Goal: Task Accomplishment & Management: Manage account settings

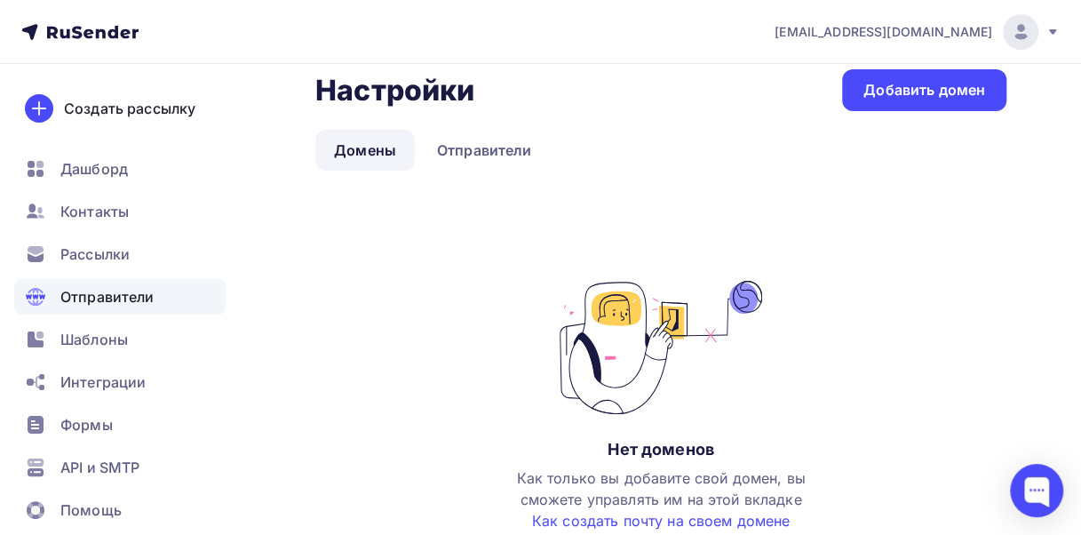
scroll to position [24, 0]
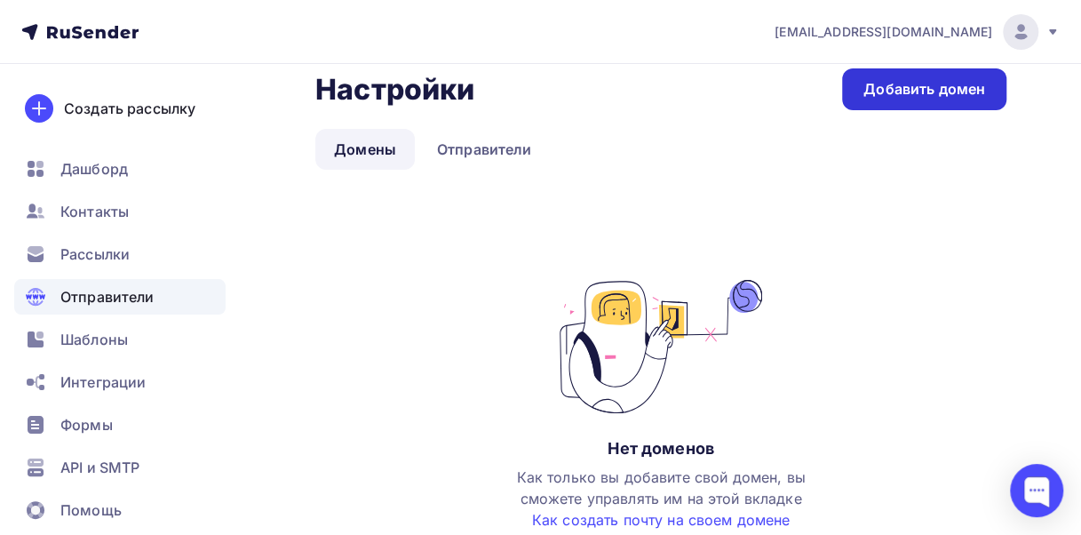
click at [965, 91] on div "Добавить домен" at bounding box center [925, 89] width 122 height 20
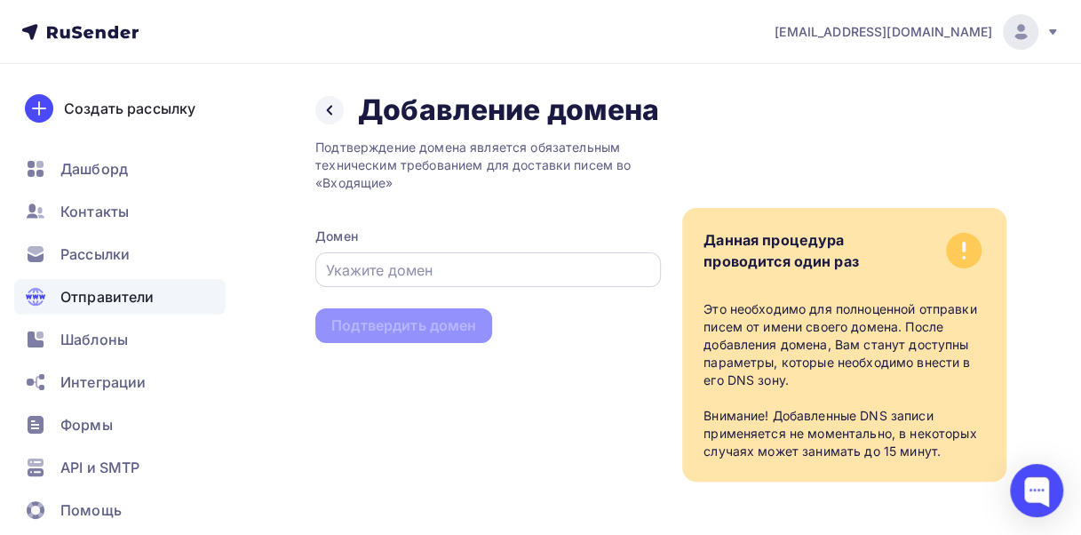
click at [411, 283] on div at bounding box center [488, 269] width 346 height 35
click at [398, 272] on input "text" at bounding box center [488, 269] width 325 height 21
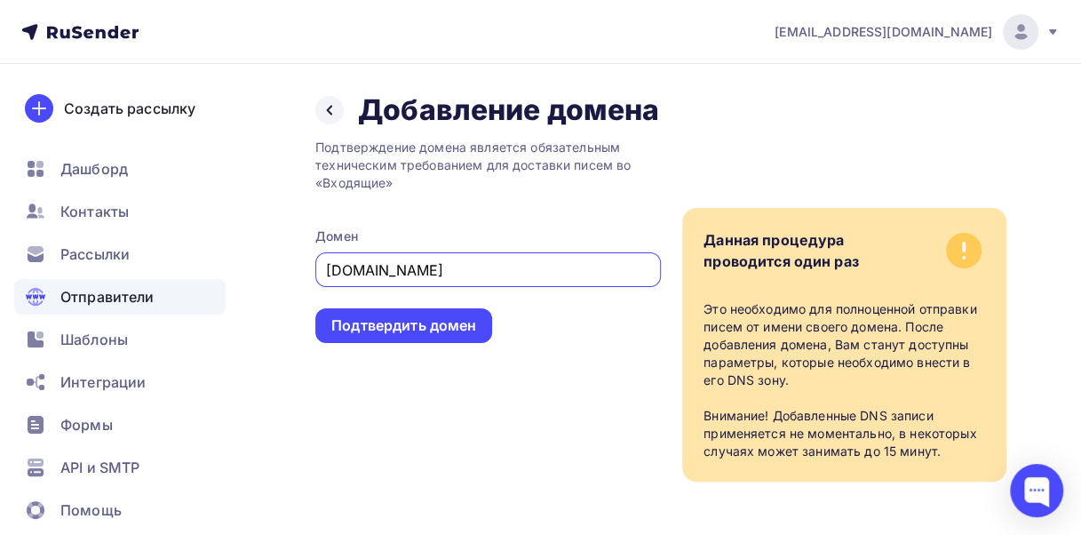
type input "bk.ru"
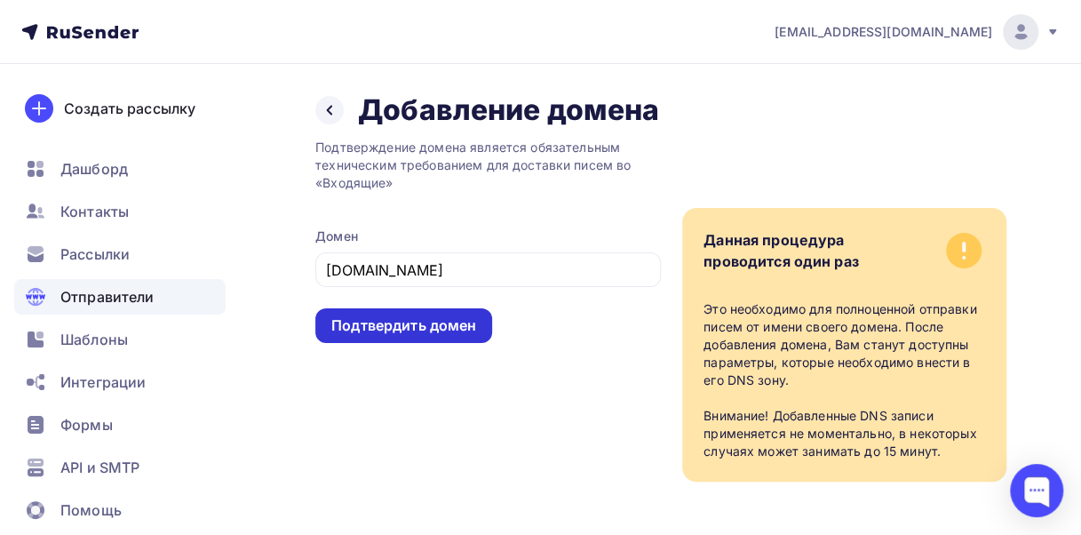
click at [471, 319] on div "Подтвердить домен" at bounding box center [403, 325] width 145 height 20
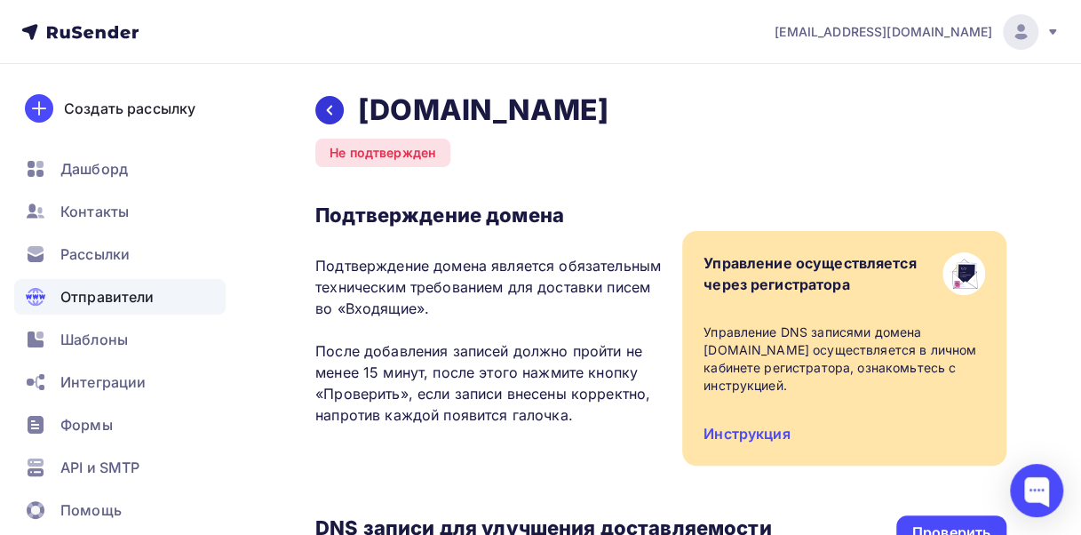
click at [333, 101] on div at bounding box center [329, 110] width 28 height 28
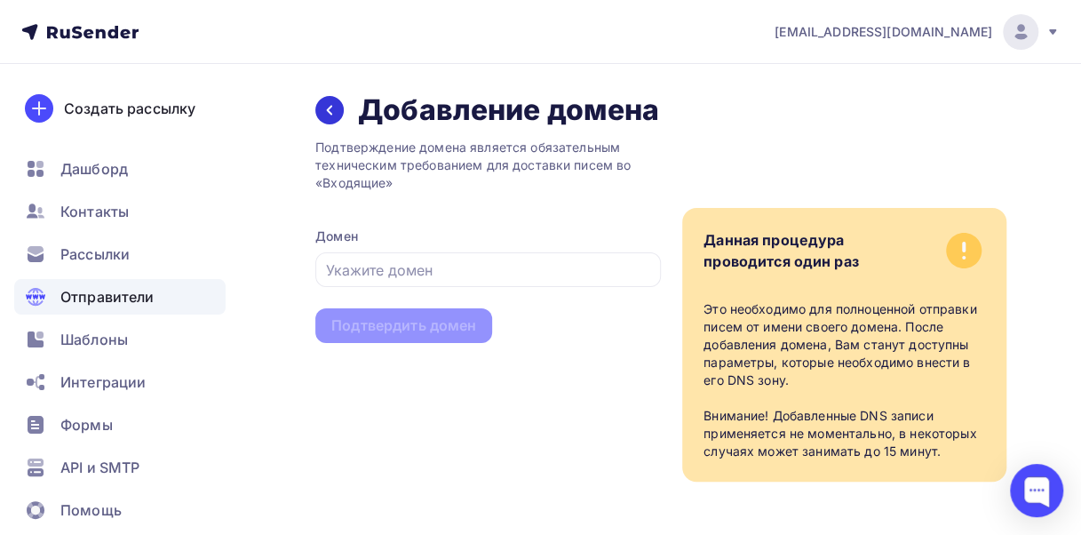
click at [332, 107] on icon at bounding box center [330, 110] width 14 height 14
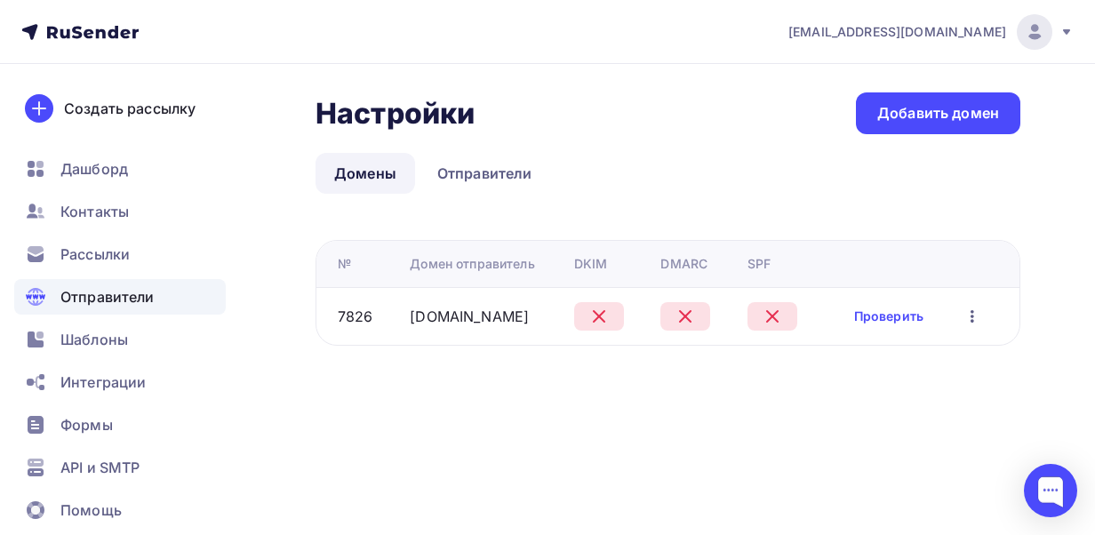
click at [610, 323] on div at bounding box center [599, 316] width 50 height 28
click at [909, 311] on link "Проверить" at bounding box center [888, 316] width 69 height 18
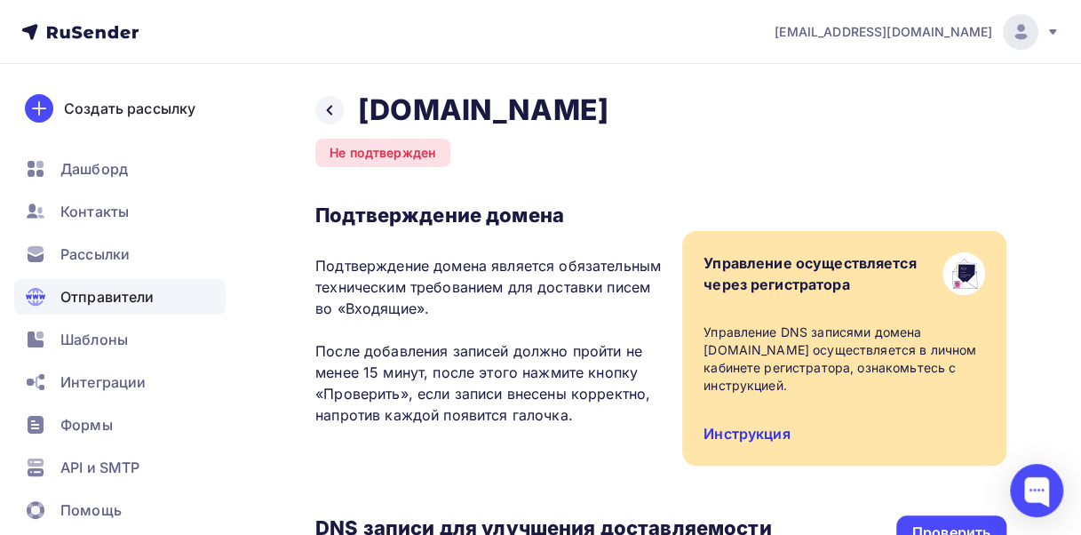
click at [737, 425] on link "Инструкция" at bounding box center [747, 434] width 86 height 18
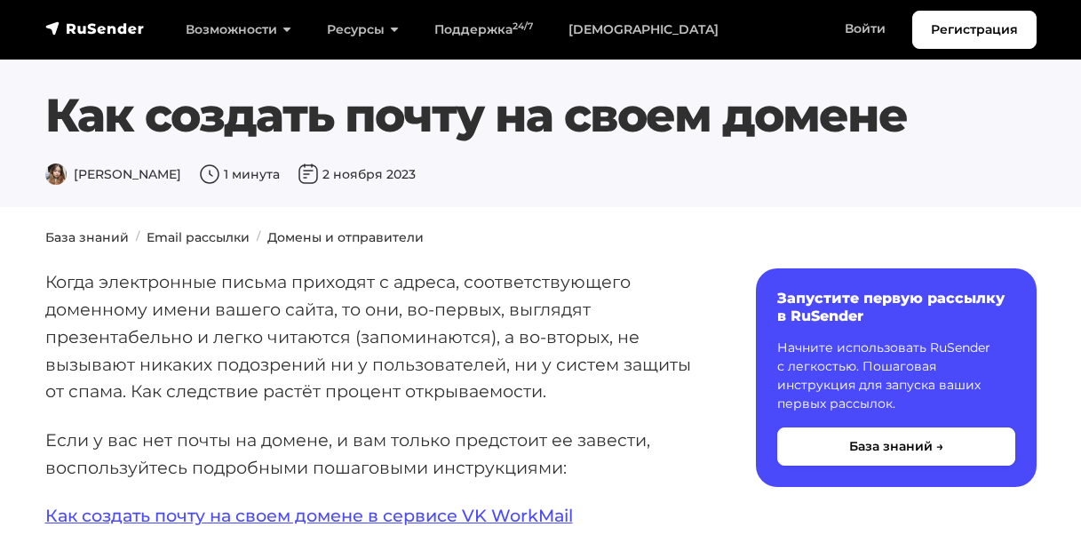
scroll to position [230, 0]
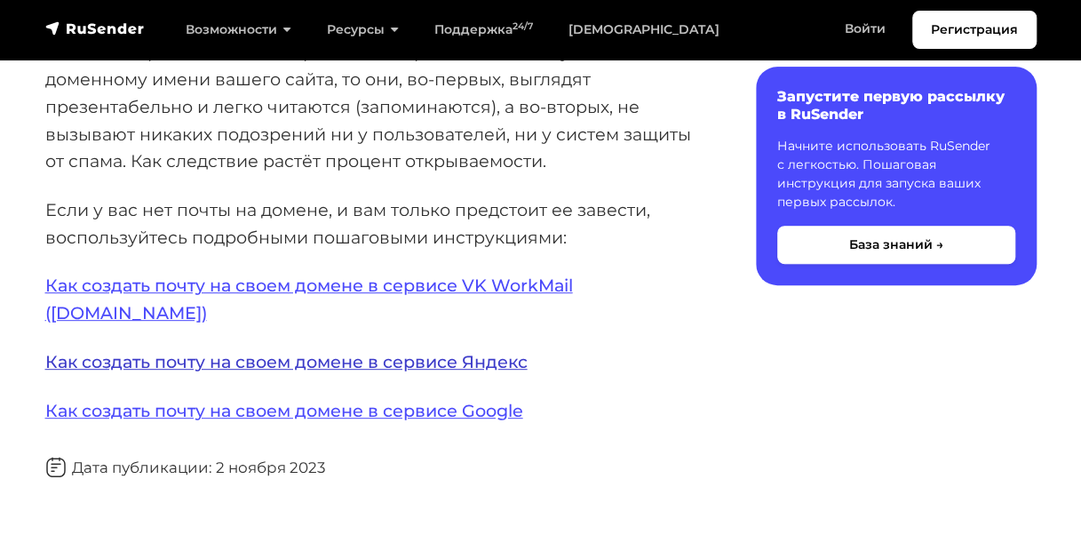
click at [436, 351] on link "Как создать почту на своем домене в сервисе Яндекс" at bounding box center [286, 361] width 482 height 21
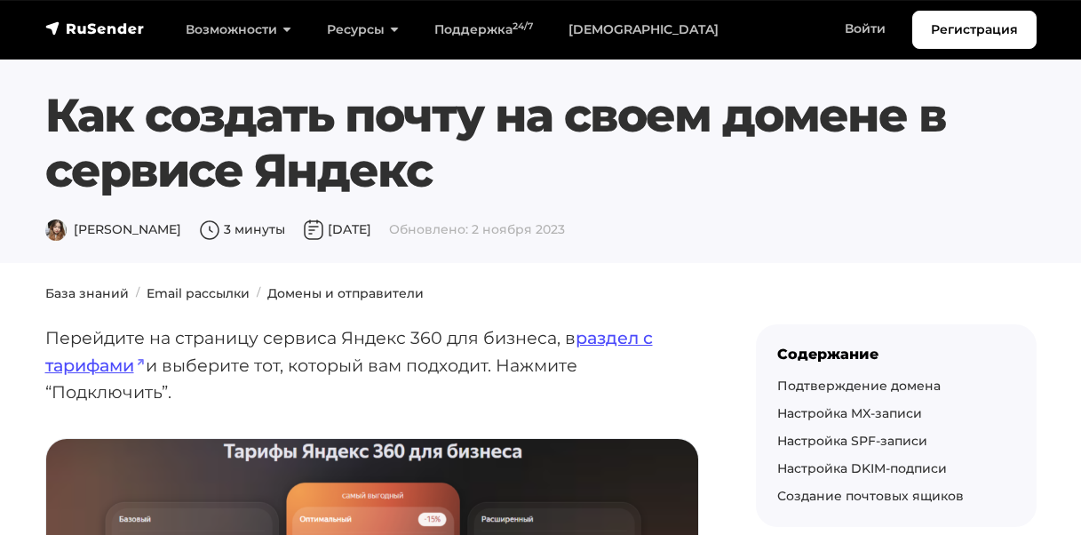
scroll to position [111, 0]
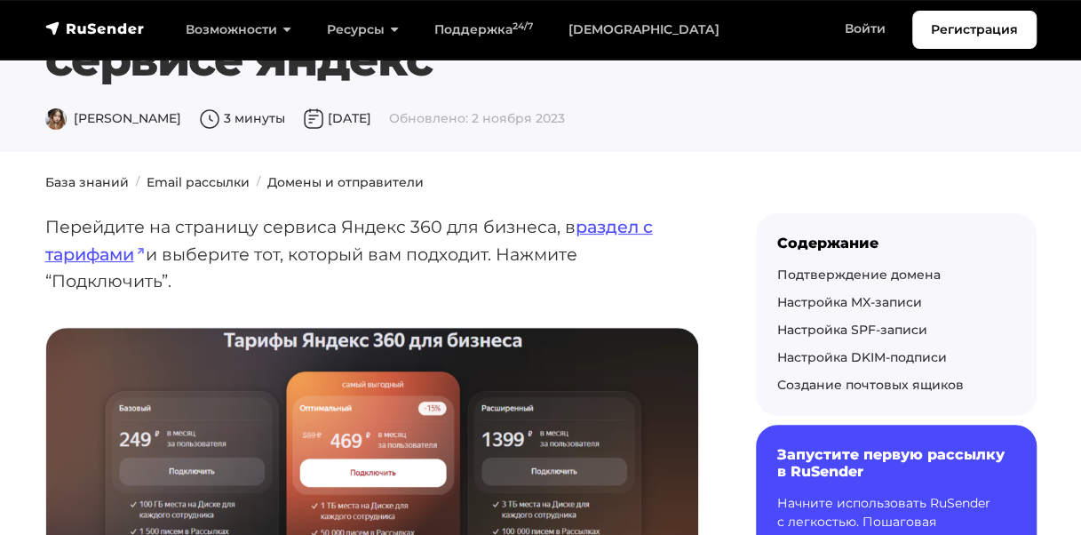
click at [636, 228] on link "раздел с тарифами" at bounding box center [349, 240] width 608 height 49
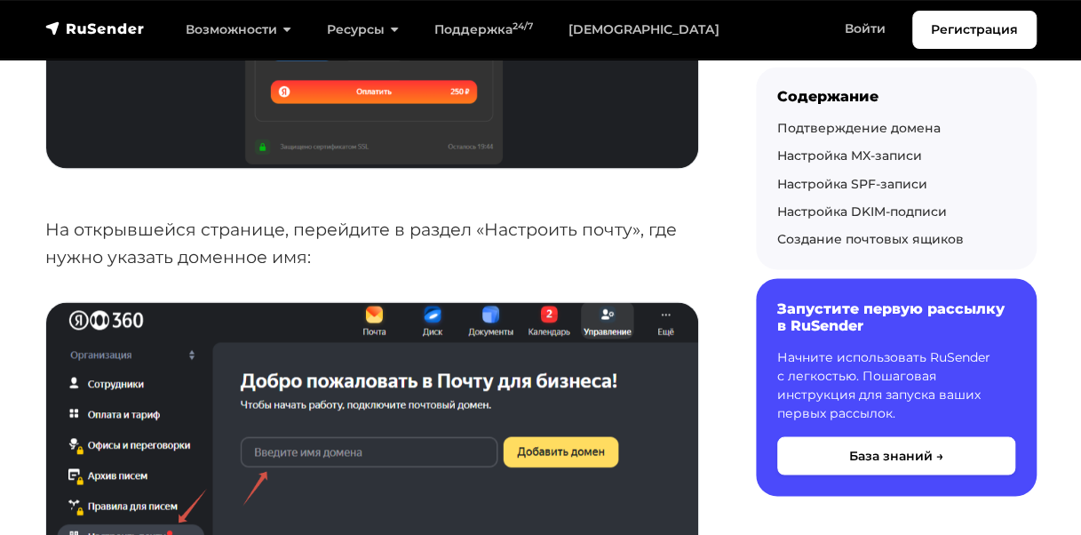
scroll to position [1438, 0]
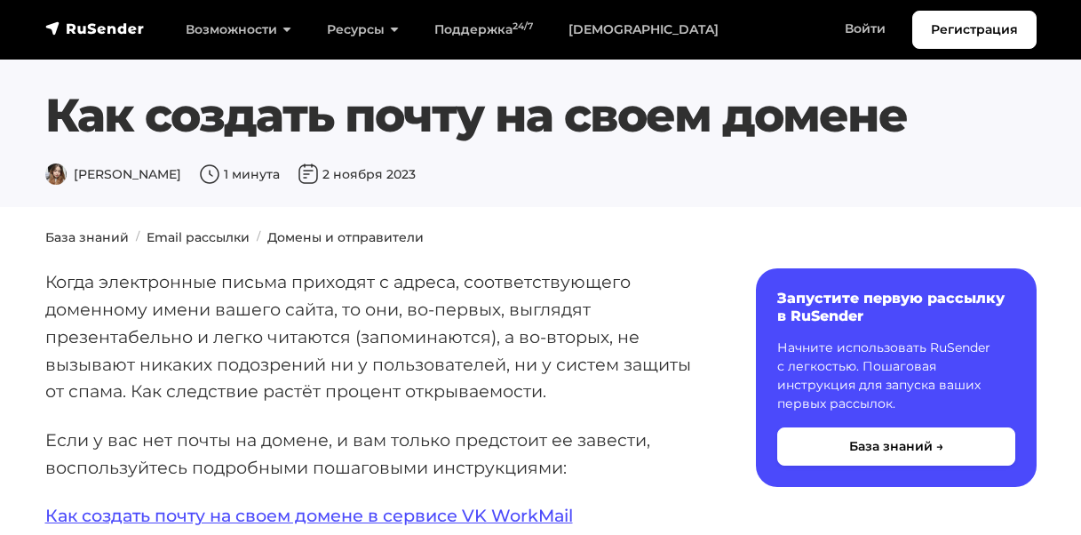
scroll to position [230, 0]
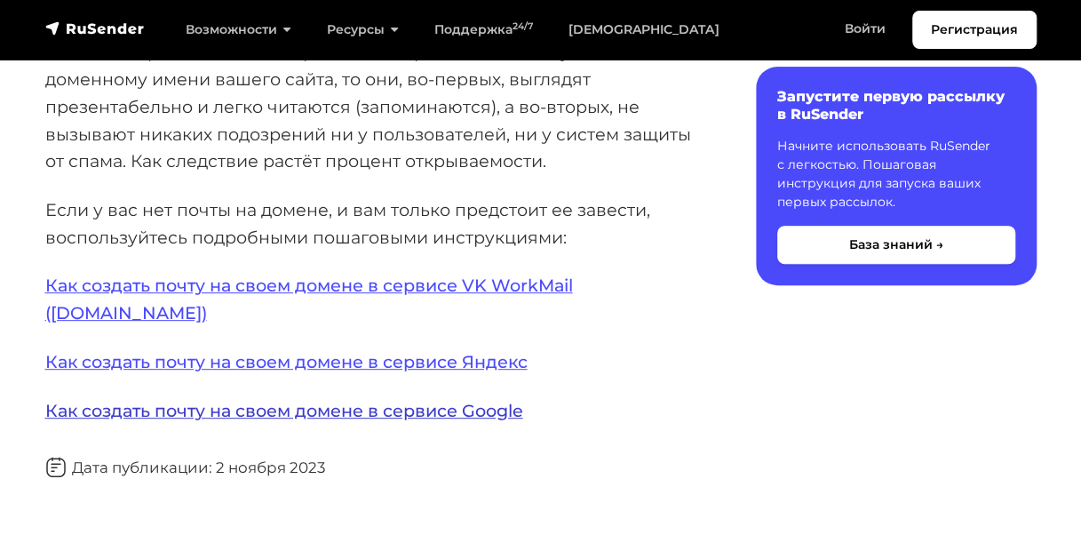
click at [318, 400] on link "Как создать почту на своем домене в сервисе Google" at bounding box center [284, 410] width 478 height 21
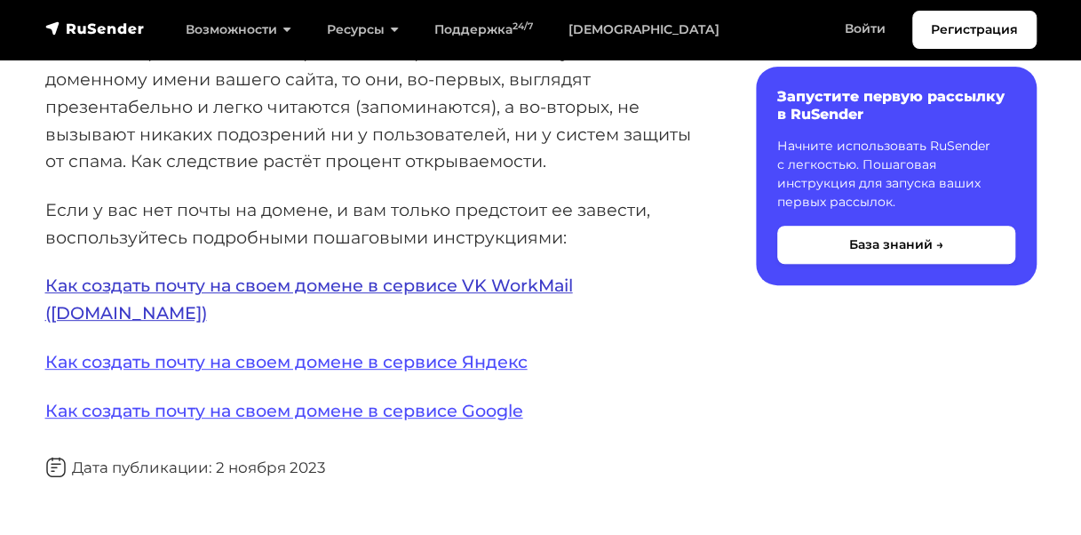
click at [370, 289] on link "Как создать почту на своем домене в сервисе VK WorkMail (biz.mail.ru)" at bounding box center [309, 299] width 528 height 49
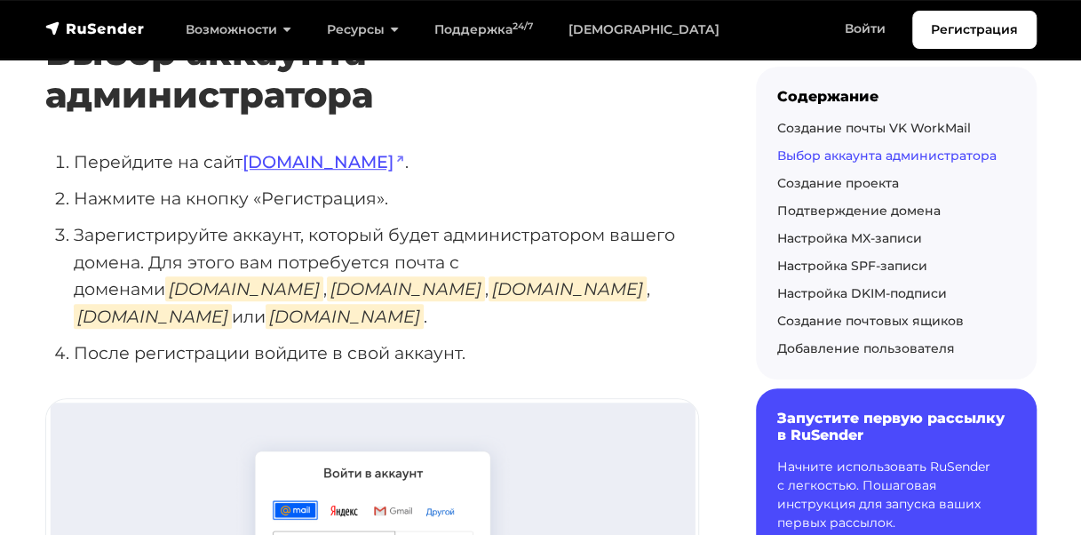
scroll to position [514, 0]
click at [274, 151] on link "biz.mail.ru" at bounding box center [324, 160] width 163 height 21
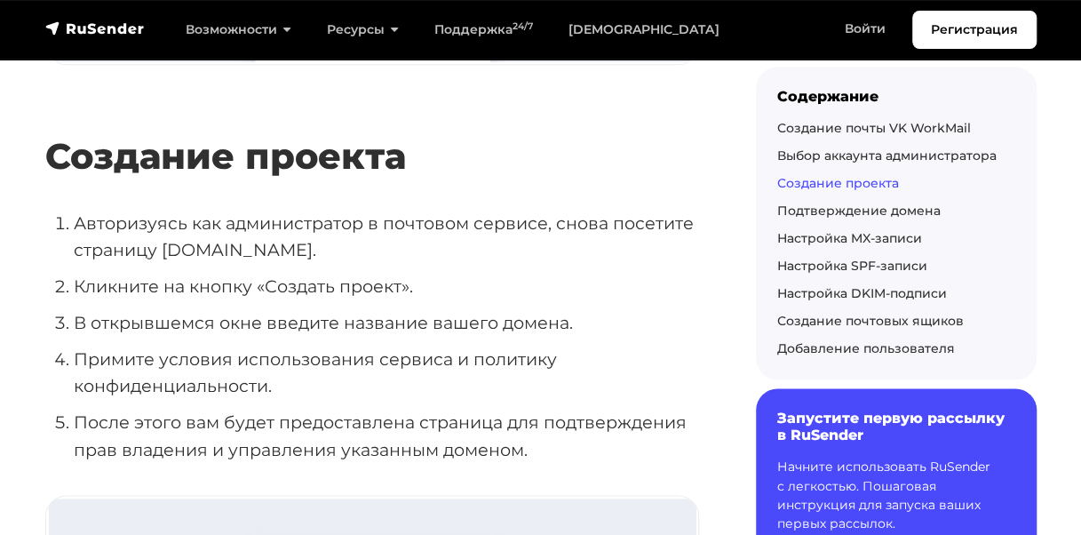
scroll to position [1134, 0]
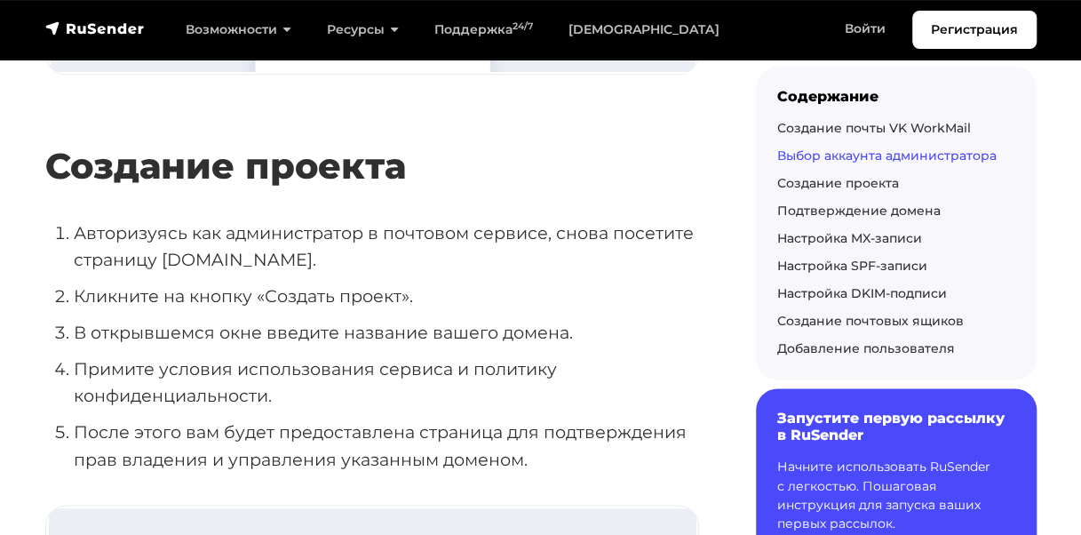
click at [342, 284] on ol "Авторизуясь как администратор в почтовом сервисе, снова посетите страницу biz.m…" at bounding box center [372, 346] width 654 height 254
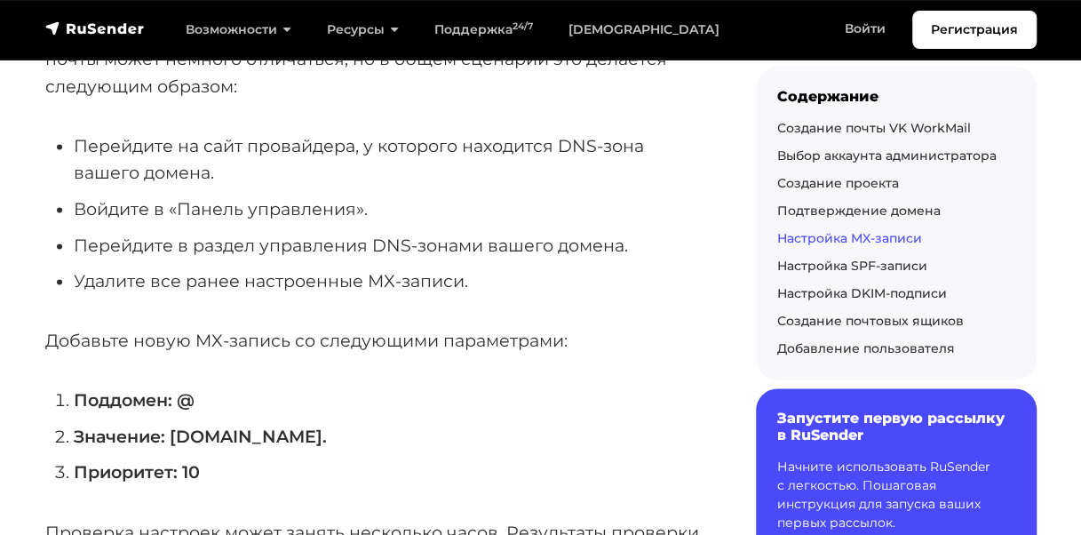
scroll to position [4336, 0]
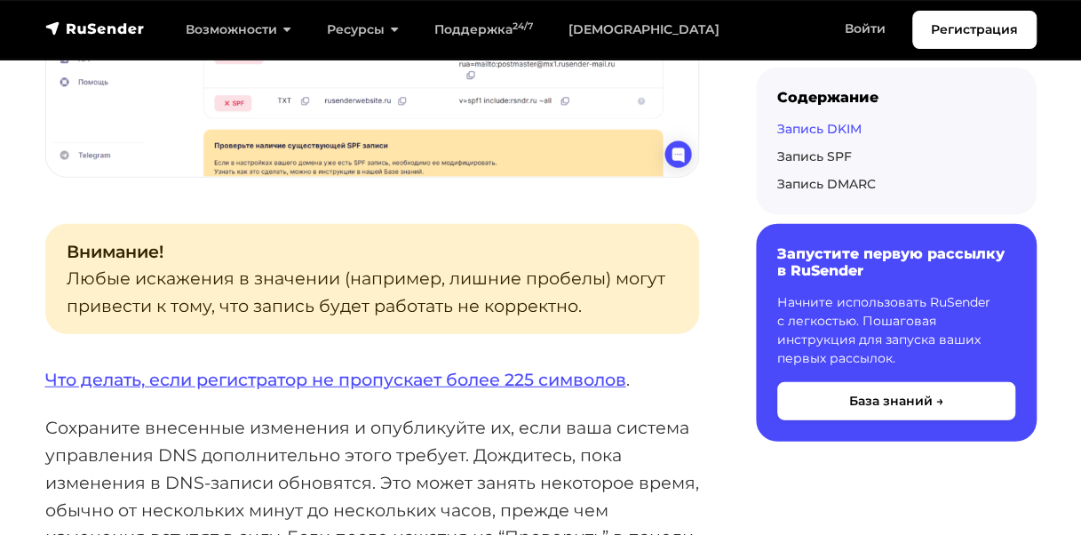
scroll to position [2014, 0]
